Goal: Information Seeking & Learning: Learn about a topic

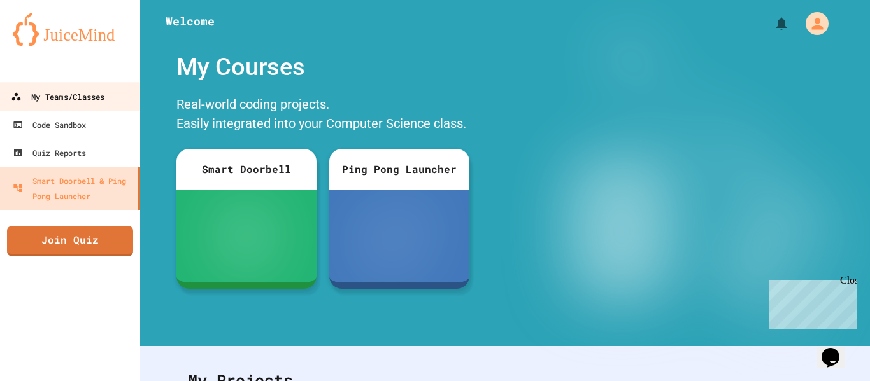
click at [69, 104] on div "My Teams/Classes" at bounding box center [58, 97] width 94 height 16
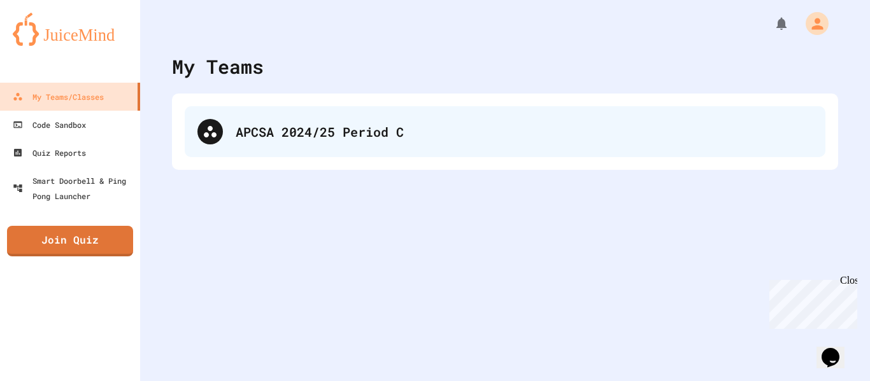
click at [269, 129] on div "APCSA 2024/25 Period C" at bounding box center [524, 131] width 577 height 19
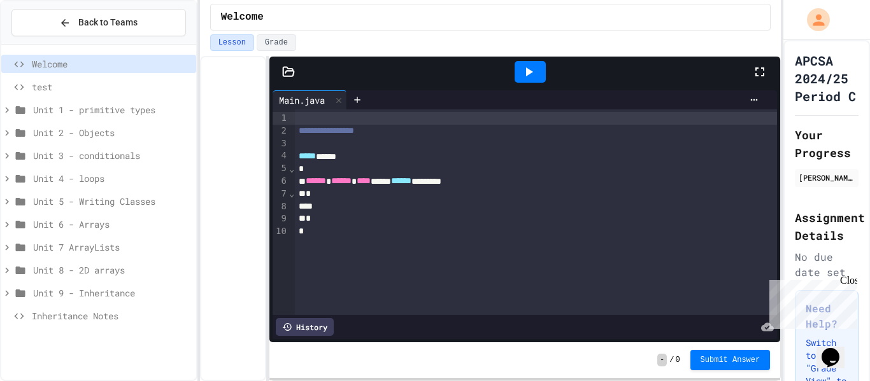
click at [133, 291] on span "Unit 9 - Inheritance" at bounding box center [112, 292] width 158 height 13
click at [117, 286] on span "Unit 9 - Inheritance" at bounding box center [112, 292] width 158 height 13
click at [89, 180] on span "Unit 4 - loops" at bounding box center [112, 178] width 158 height 13
click at [97, 198] on span "Unit 4 programs" at bounding box center [115, 201] width 152 height 13
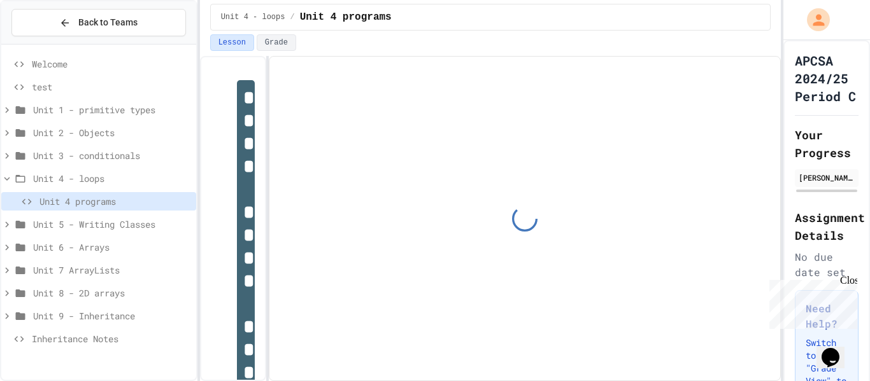
click at [113, 223] on span "Unit 5 - Writing Classes" at bounding box center [112, 224] width 158 height 13
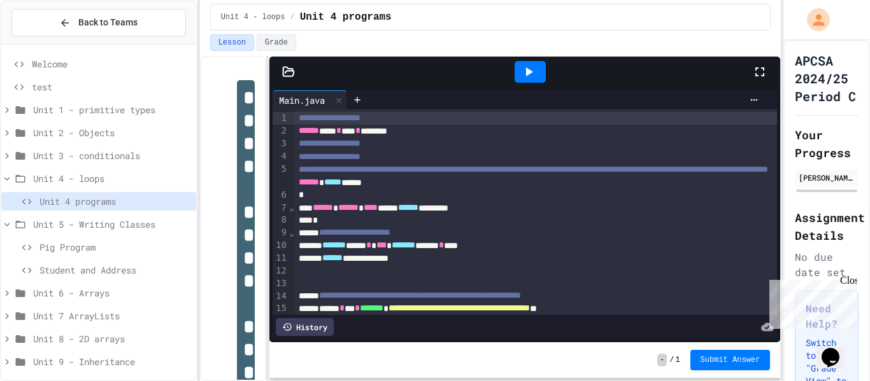
click at [81, 250] on span "Pig Program" at bounding box center [115, 247] width 152 height 13
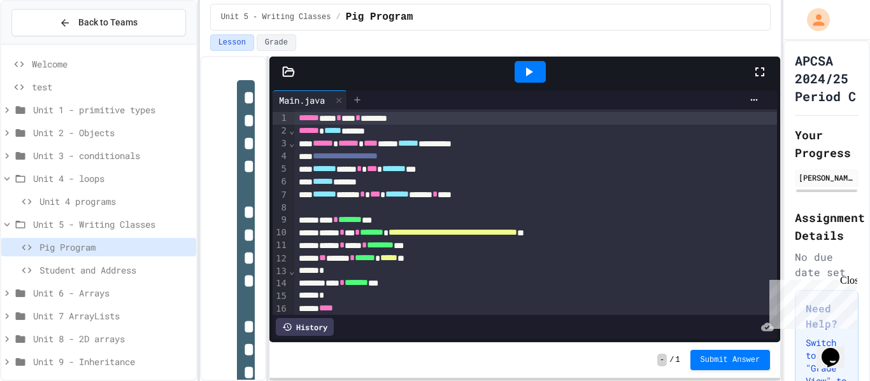
click at [359, 96] on icon at bounding box center [357, 100] width 10 height 10
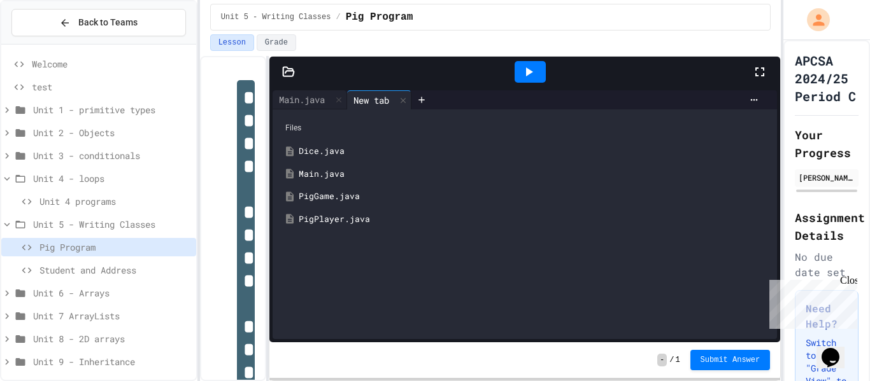
click at [341, 150] on div "Dice.java" at bounding box center [534, 151] width 470 height 13
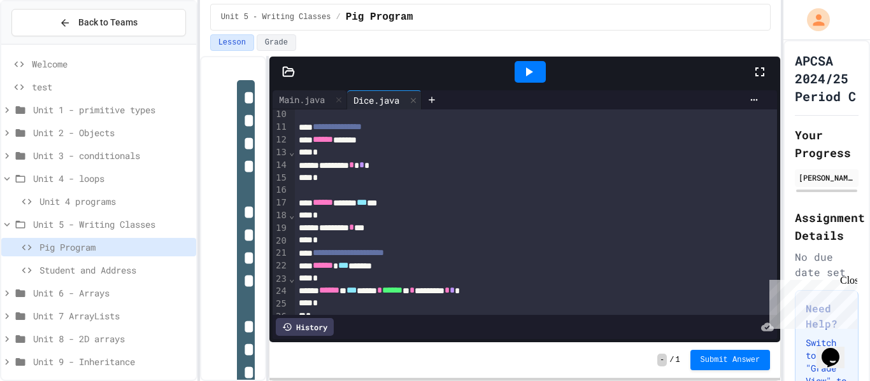
scroll to position [141, 0]
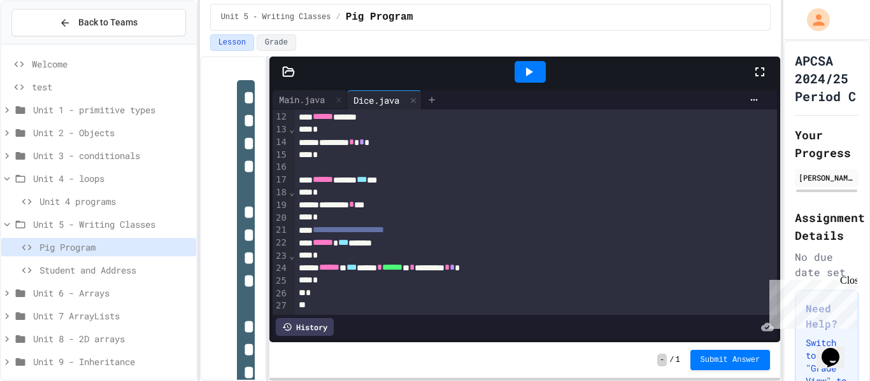
click at [434, 100] on icon at bounding box center [431, 100] width 6 height 6
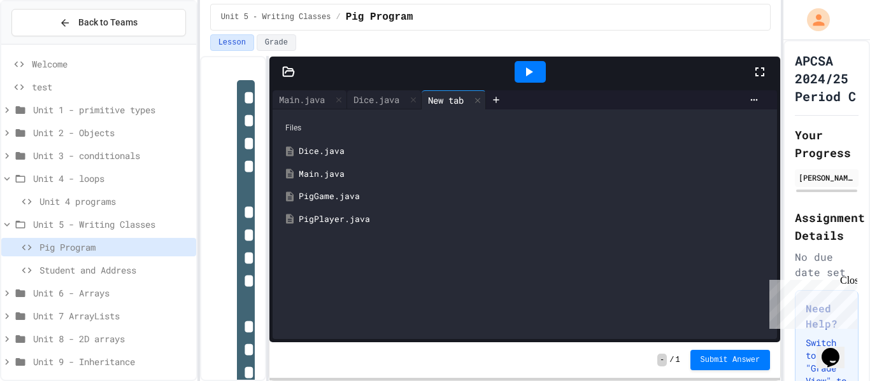
click at [352, 219] on div "PigPlayer.java" at bounding box center [534, 219] width 470 height 13
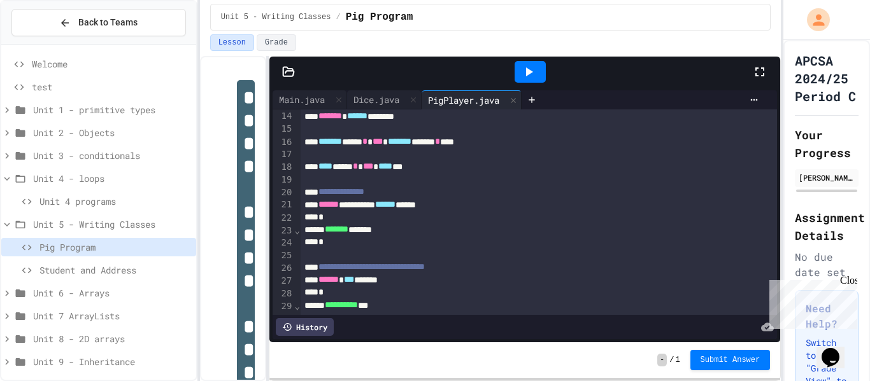
scroll to position [176, 0]
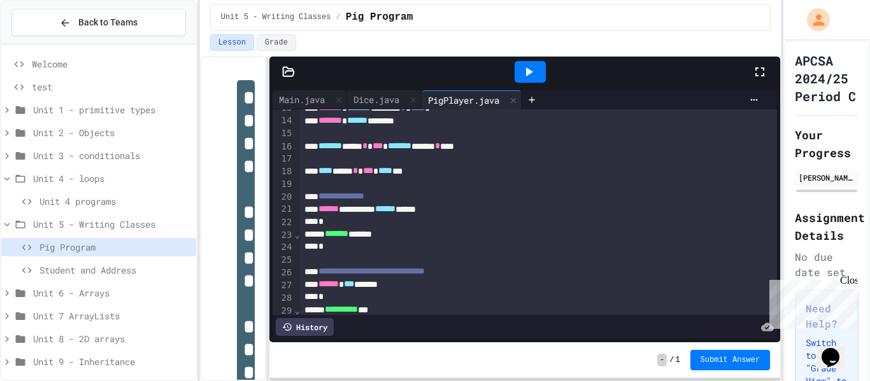
click at [395, 102] on div "******* *** ********* * * *" at bounding box center [539, 95] width 477 height 13
click at [393, 93] on div "Dice.java" at bounding box center [376, 99] width 59 height 13
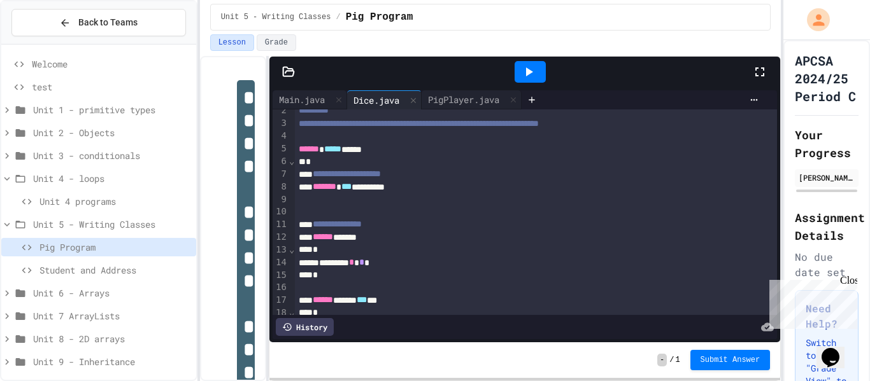
scroll to position [21, 0]
click at [468, 94] on div "PigPlayer.java" at bounding box center [463, 99] width 84 height 13
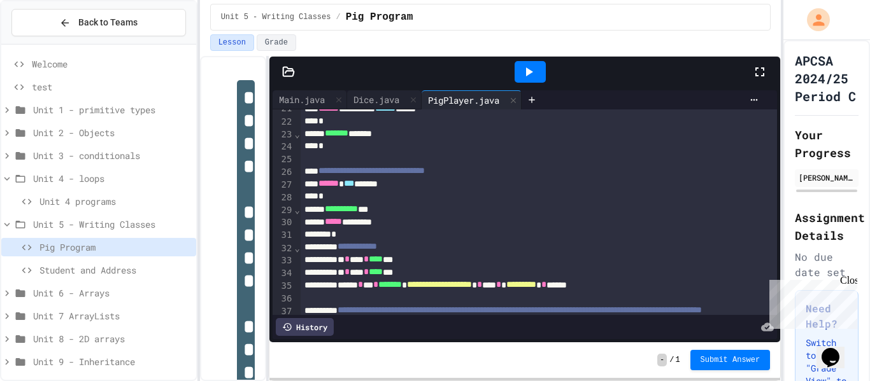
scroll to position [302, 0]
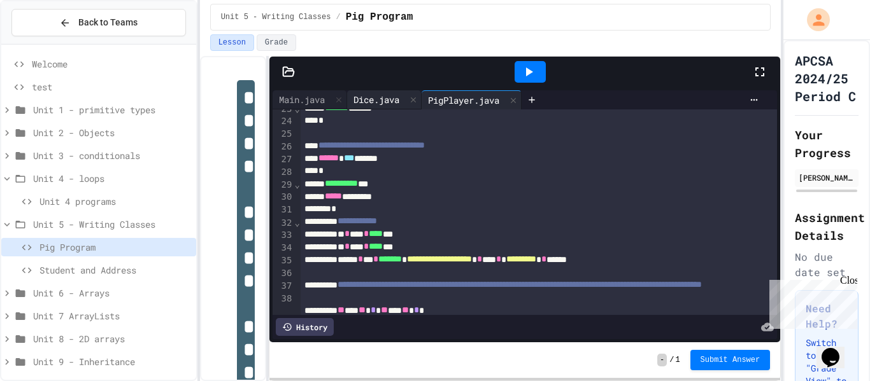
click at [369, 97] on div "Dice.java" at bounding box center [376, 99] width 59 height 13
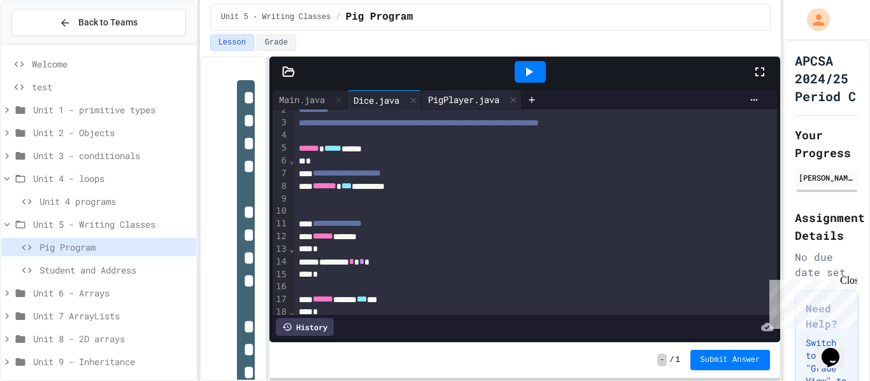
click at [465, 98] on div "PigPlayer.java" at bounding box center [463, 99] width 84 height 13
